Goal: Navigation & Orientation: Understand site structure

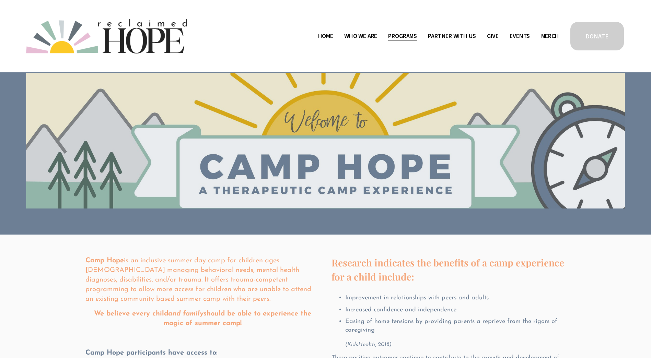
click at [324, 37] on link "Home" at bounding box center [325, 36] width 15 height 11
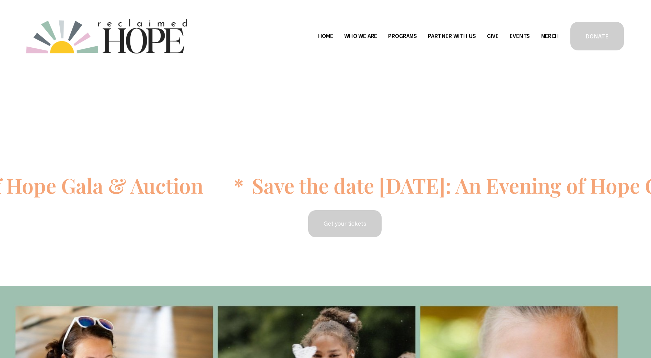
click at [0, 0] on span "Staff & Board" at bounding box center [0, 0] width 0 height 0
